Goal: Answer question/provide support

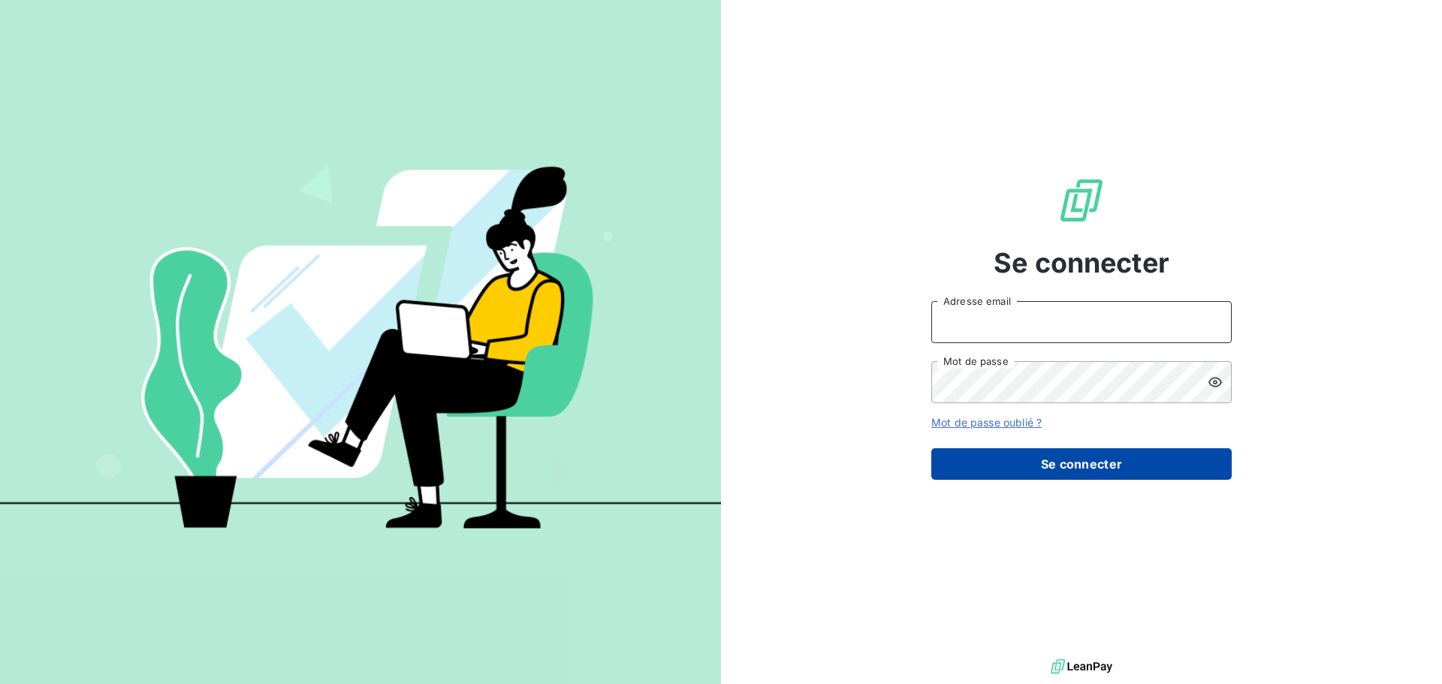
type input "[PERSON_NAME][EMAIL_ADDRESS][DOMAIN_NAME]"
click at [1067, 472] on button "Se connecter" at bounding box center [1081, 464] width 300 height 32
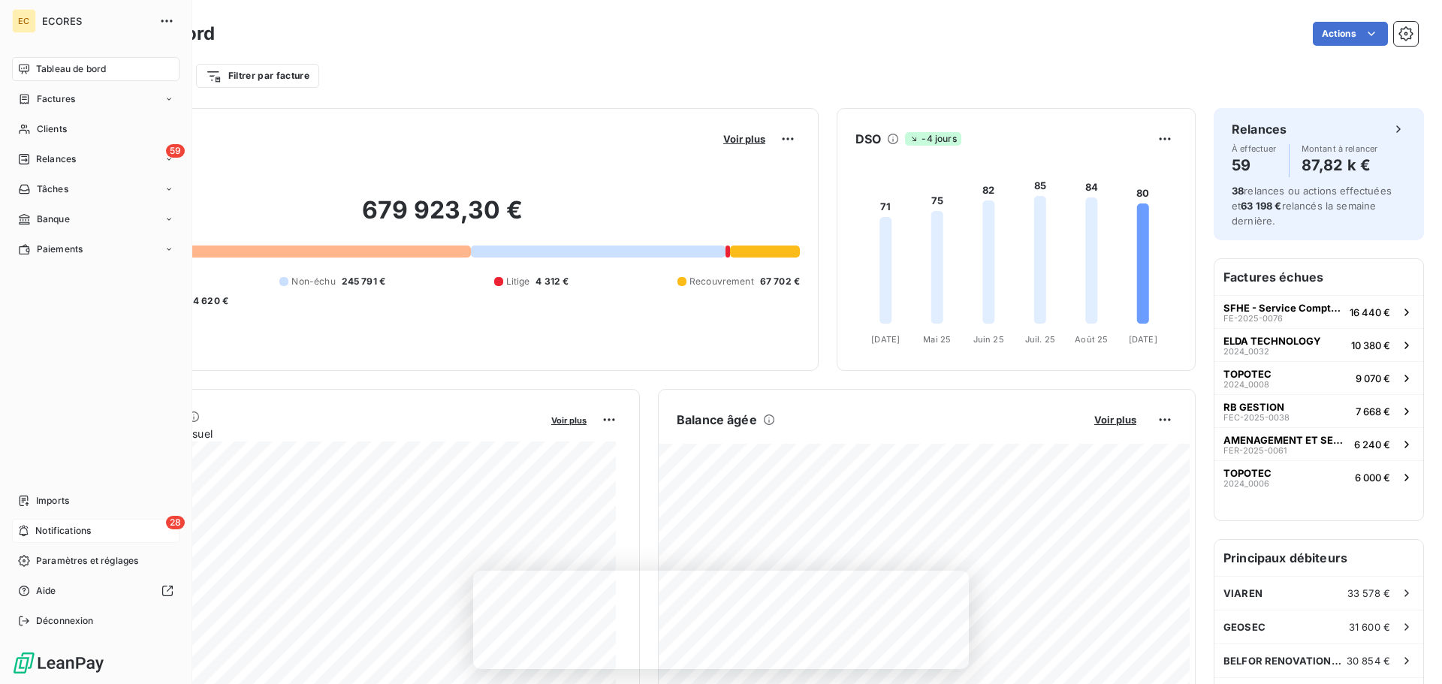
click at [87, 528] on span "Notifications" at bounding box center [63, 531] width 56 height 14
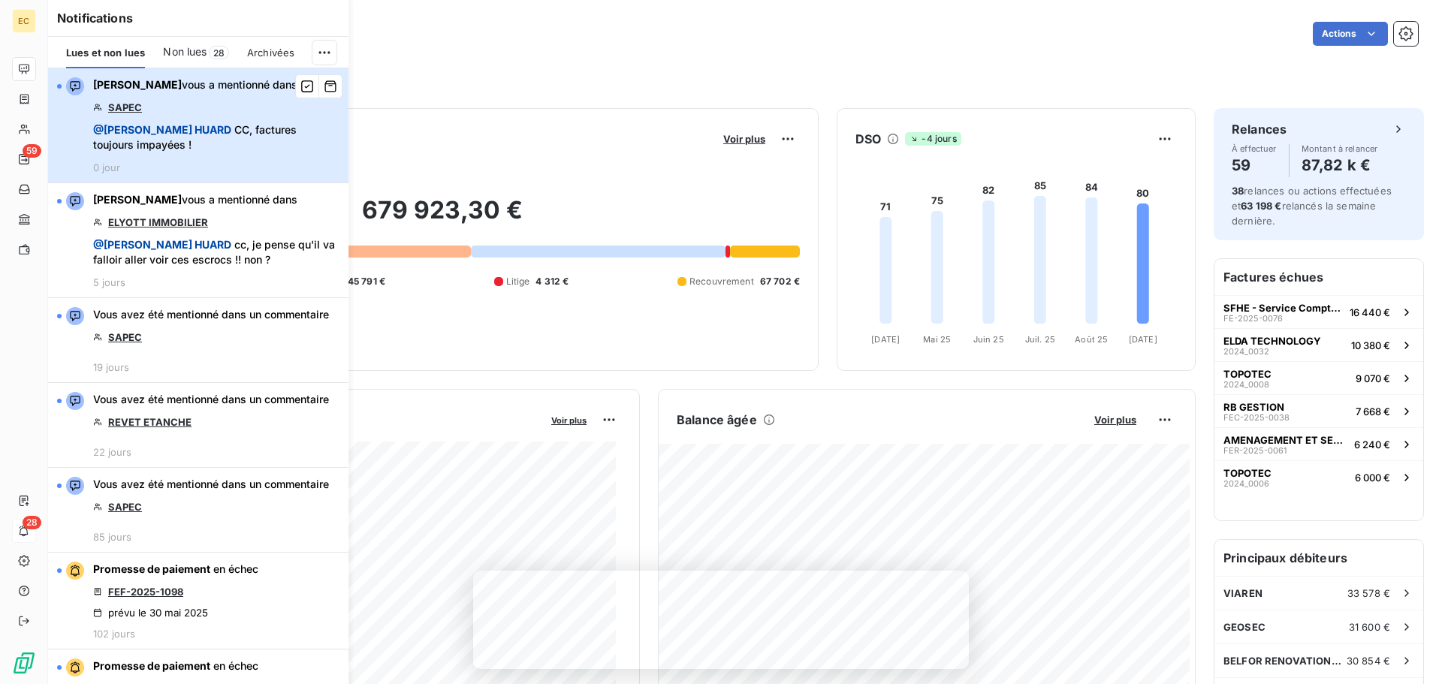
click at [218, 129] on span "@ [PERSON_NAME] CC, factures toujours impayées !" at bounding box center [216, 137] width 246 height 30
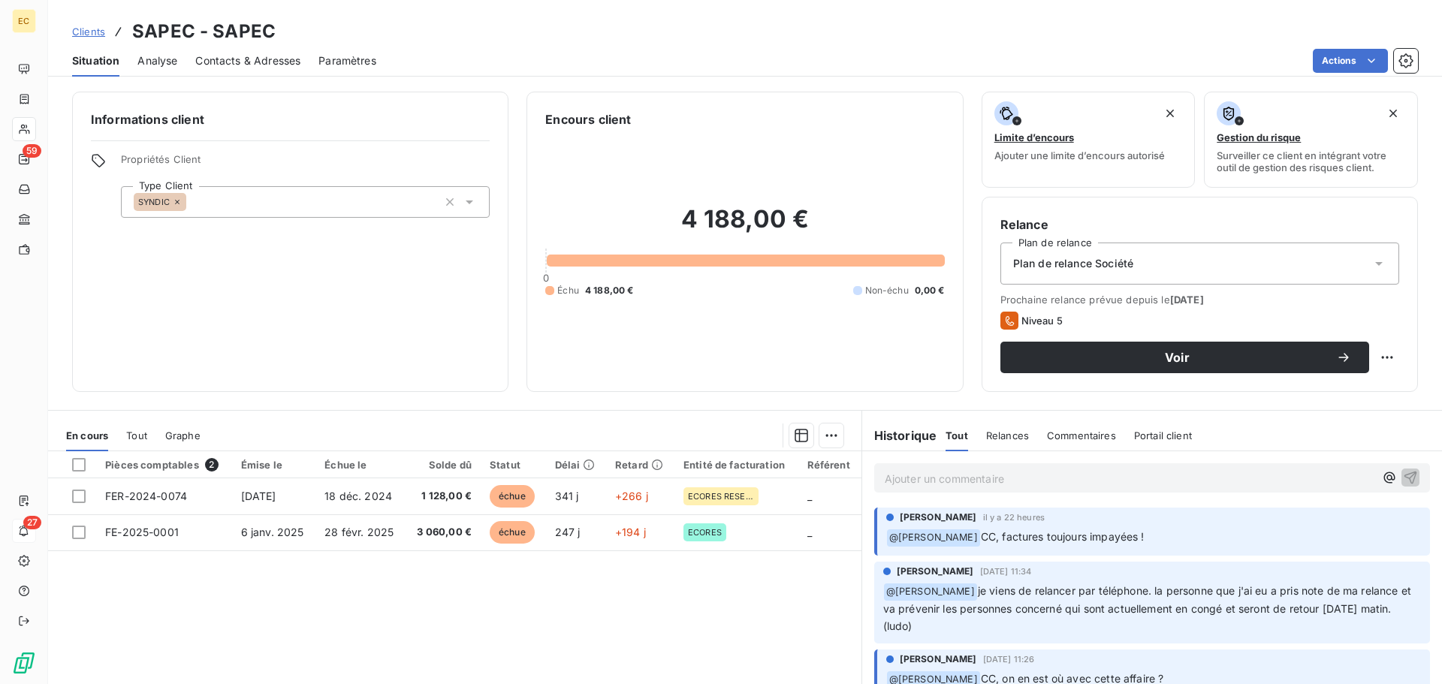
click at [1108, 478] on p "Ajouter un commentaire ﻿" at bounding box center [1129, 478] width 490 height 19
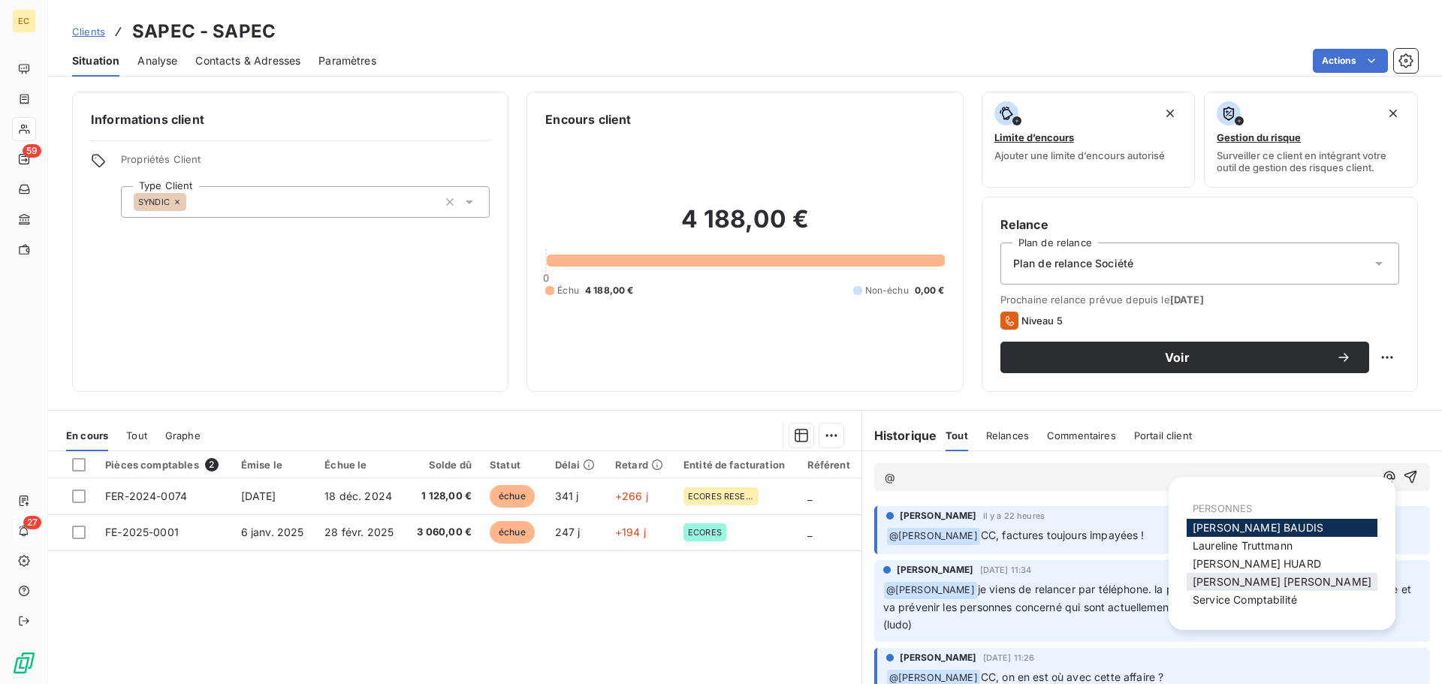
click at [1210, 582] on span "[PERSON_NAME]" at bounding box center [1281, 581] width 179 height 13
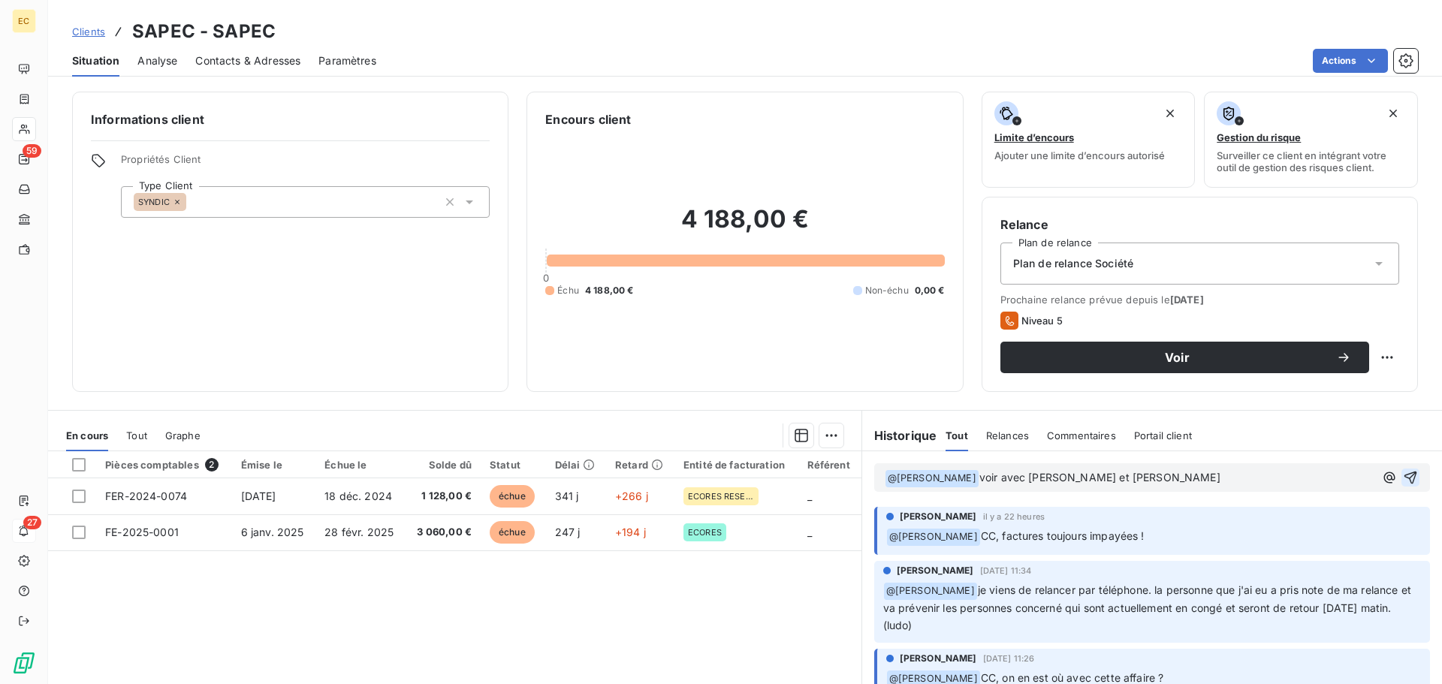
click at [1403, 478] on icon "button" at bounding box center [1410, 477] width 15 height 15
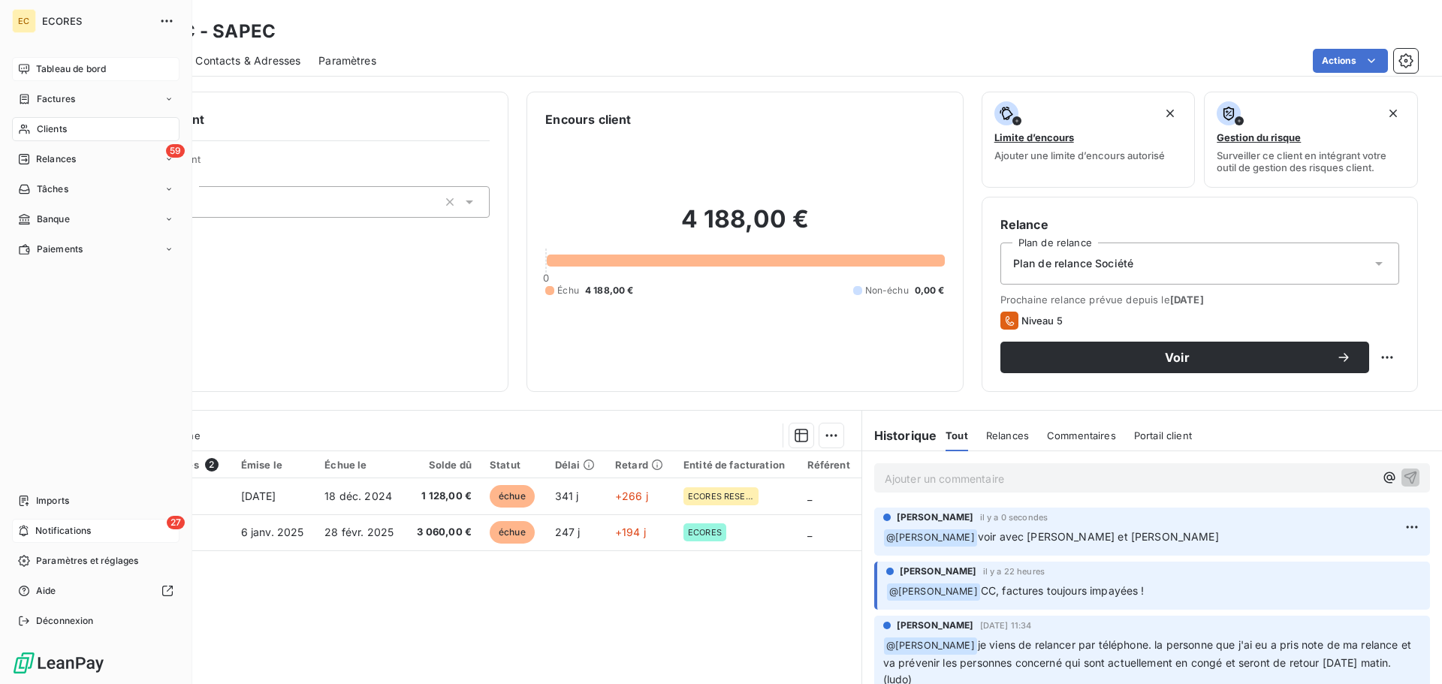
click at [78, 67] on span "Tableau de bord" at bounding box center [71, 69] width 70 height 14
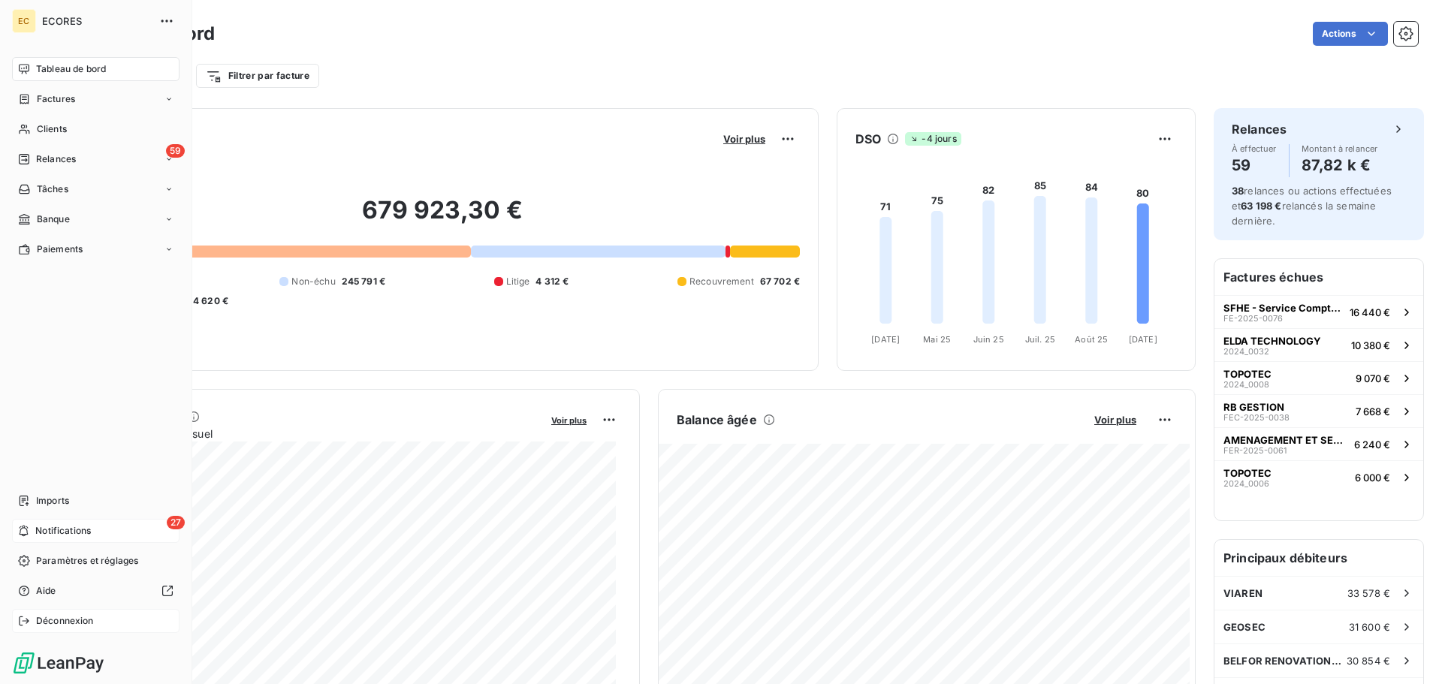
click at [75, 625] on span "Déconnexion" at bounding box center [65, 621] width 58 height 14
